Goal: Information Seeking & Learning: Learn about a topic

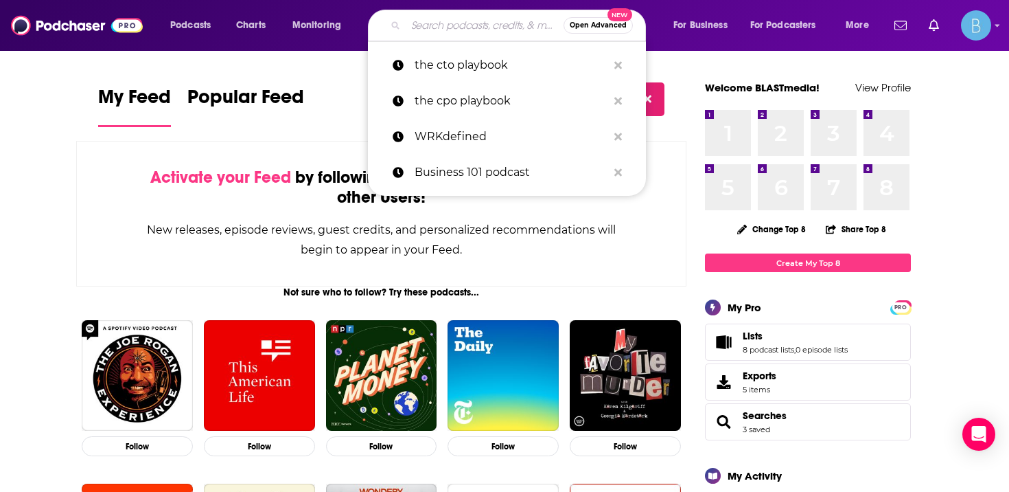
click at [458, 23] on input "Search podcasts, credits, & more..." at bounding box center [485, 25] width 158 height 22
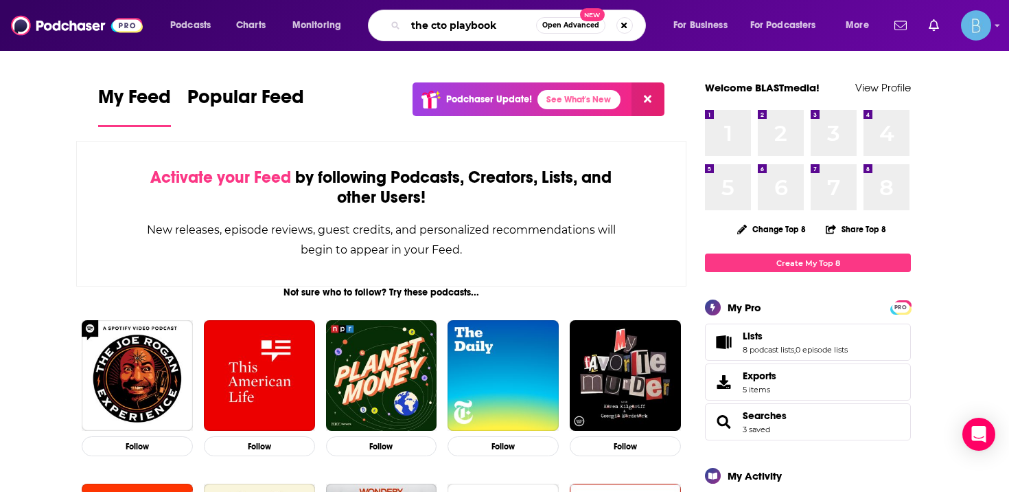
type input "the cto playbook"
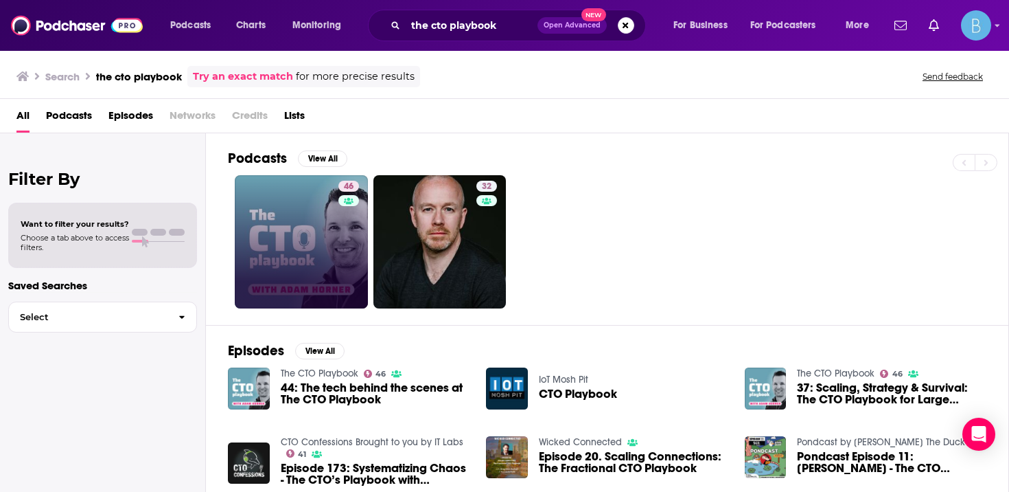
click at [317, 226] on link "46" at bounding box center [301, 241] width 133 height 133
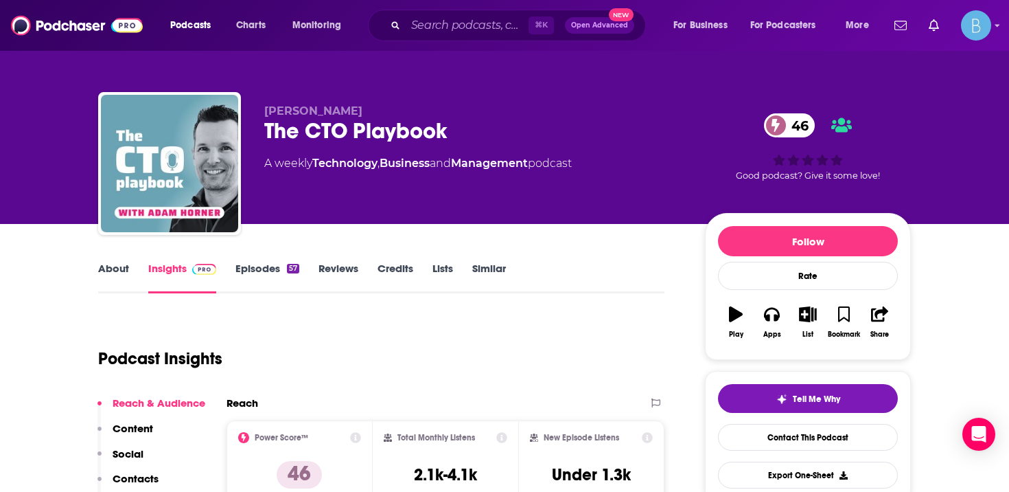
click at [104, 289] on link "About" at bounding box center [113, 278] width 31 height 32
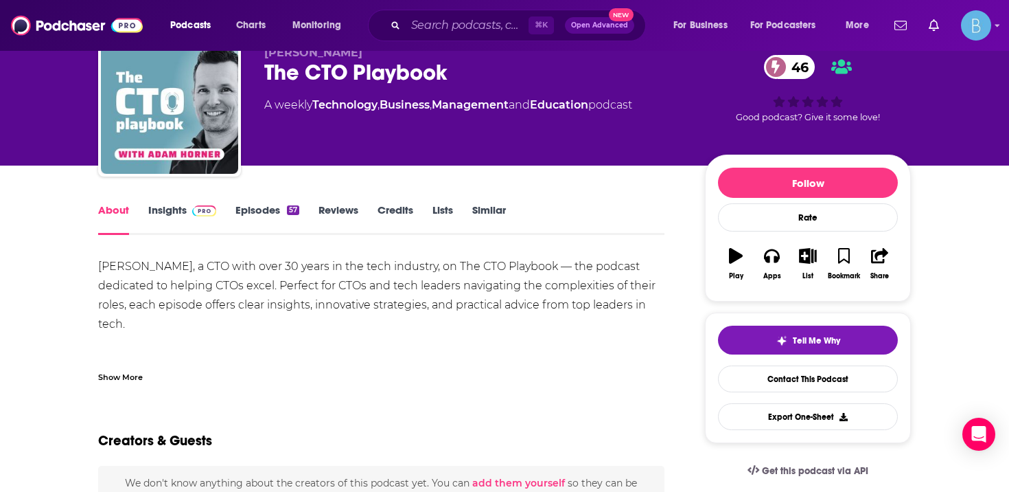
scroll to position [60, 0]
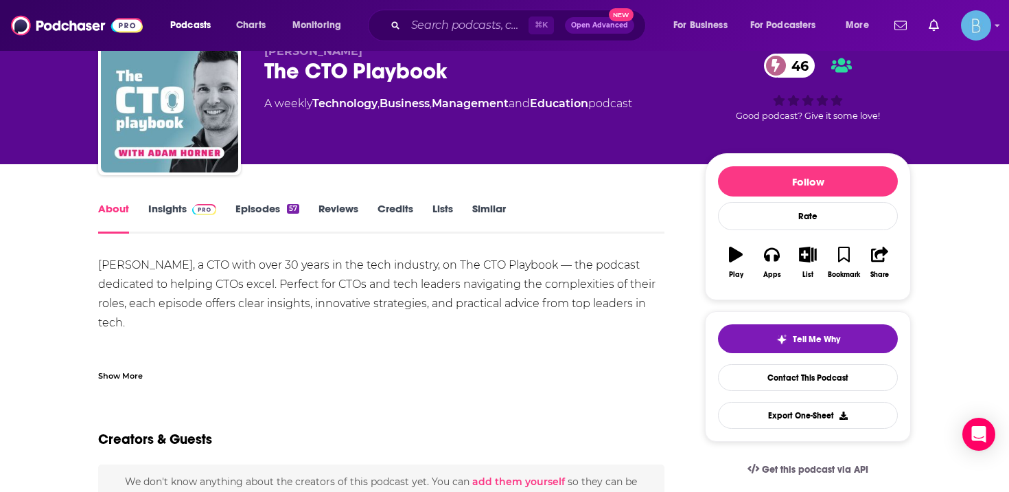
click at [202, 217] on link "Insights" at bounding box center [182, 218] width 68 height 32
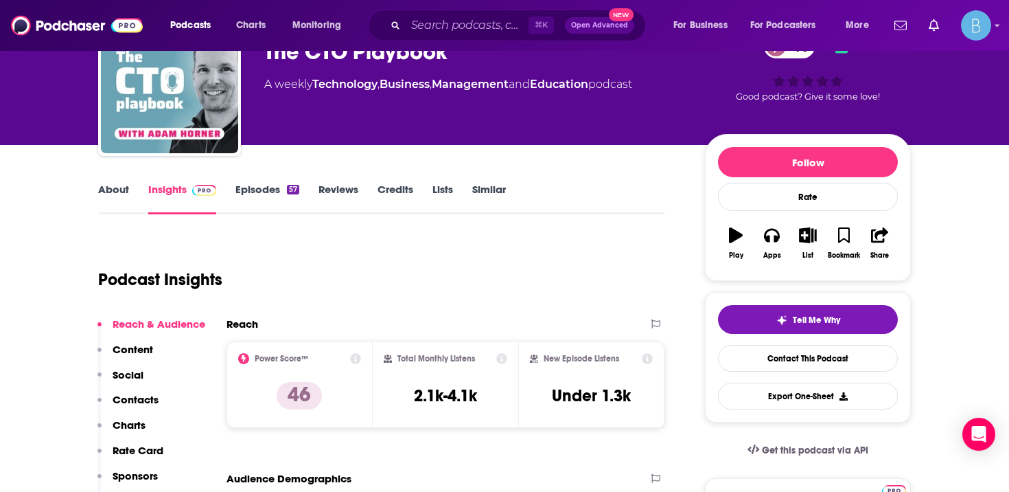
scroll to position [102, 0]
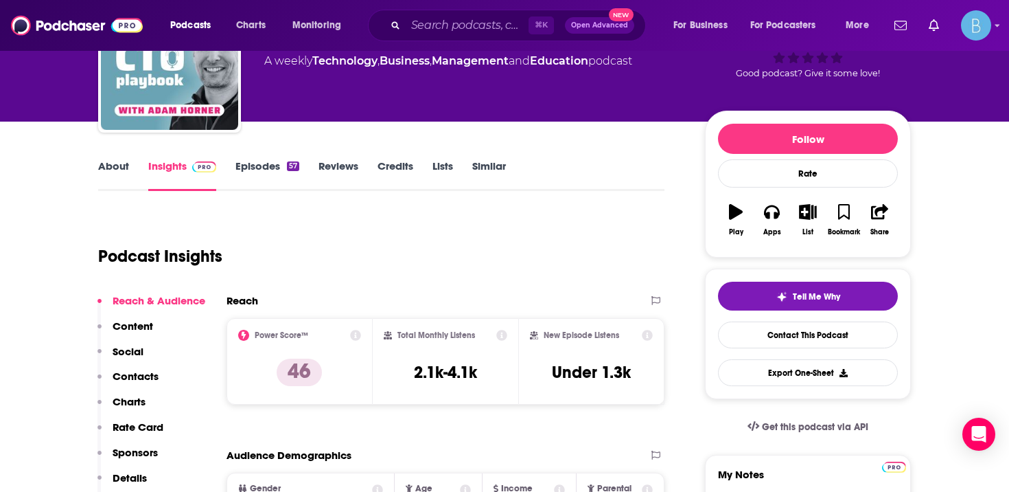
click at [104, 162] on link "About" at bounding box center [113, 175] width 31 height 32
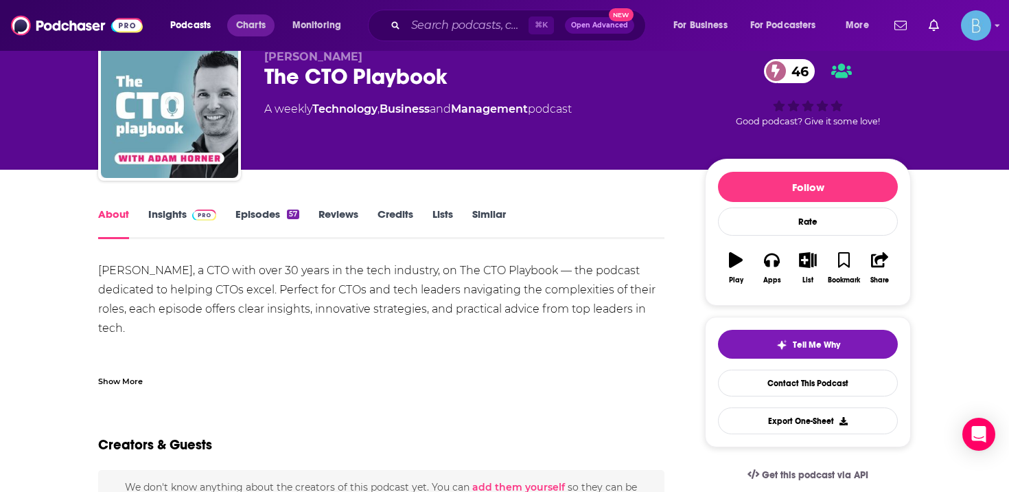
scroll to position [61, 0]
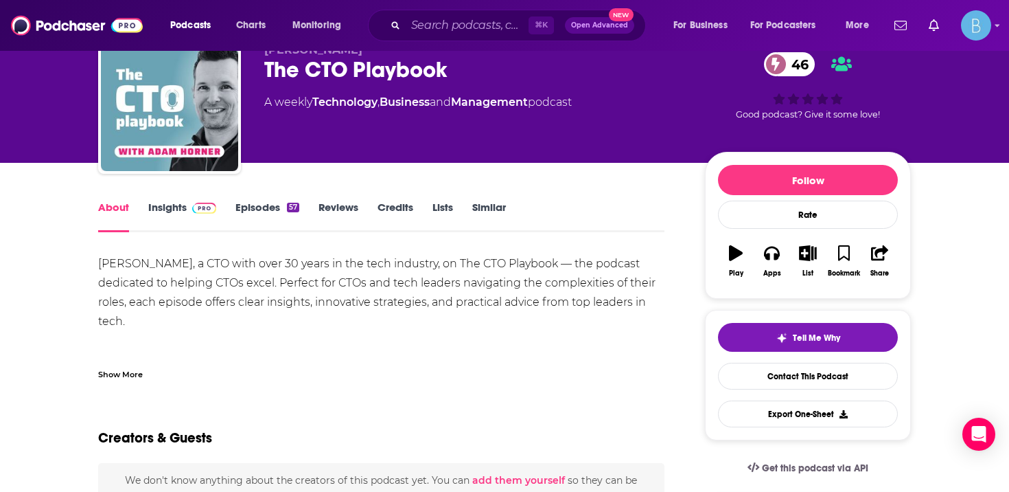
drag, startPoint x: 584, startPoint y: 266, endPoint x: 569, endPoint y: 319, distance: 54.8
click at [569, 319] on div "[PERSON_NAME], a CTO with over 30 years in the tech industry, on The CTO Playbo…" at bounding box center [381, 446] width 566 height 384
copy div "he podcast dedicated to helping CTOs excel. Perfect for CTOs and tech leaders n…"
click at [120, 372] on div "Show More" at bounding box center [120, 373] width 45 height 13
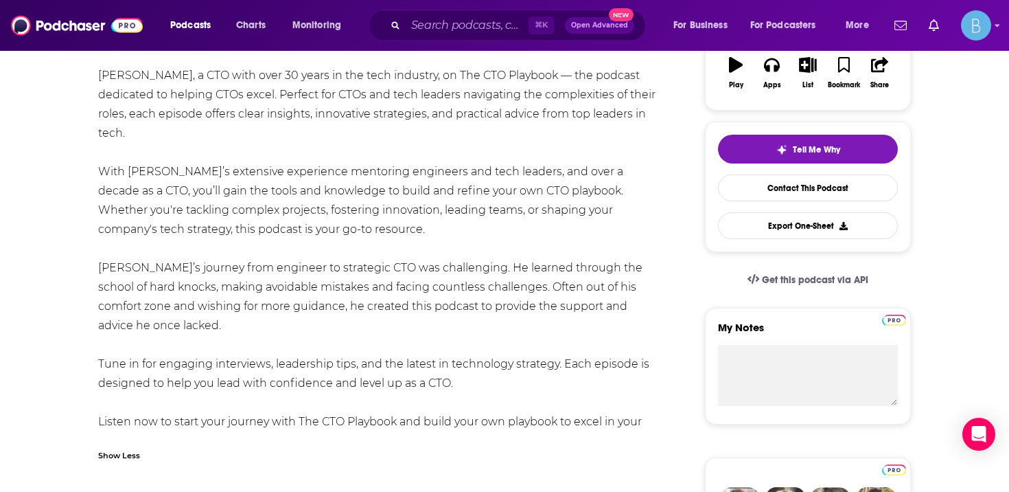
scroll to position [253, 0]
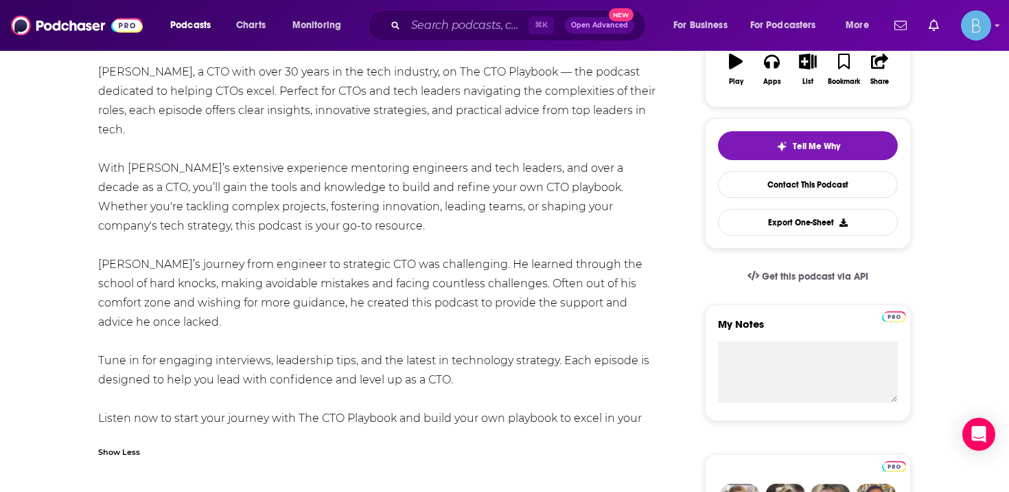
drag, startPoint x: 473, startPoint y: 359, endPoint x: 98, endPoint y: 345, distance: 375.2
click at [98, 345] on div "[PERSON_NAME], a CTO with over 30 years in the tech industry, on The CTO Playbo…" at bounding box center [381, 254] width 566 height 384
copy div "Tune in for engaging interviews, leadership tips, and the latest in technology …"
